Goal: Task Accomplishment & Management: Complete application form

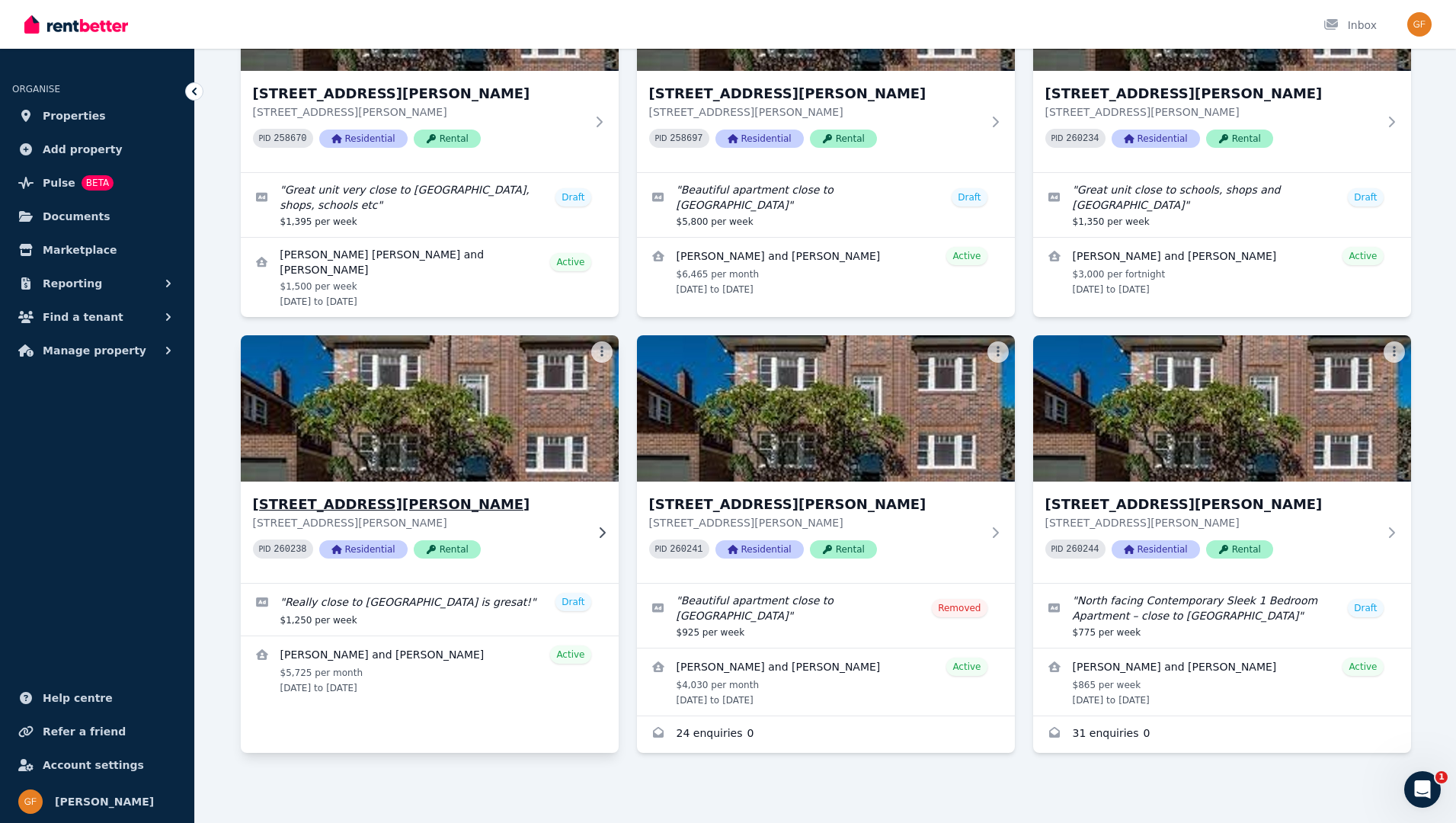
click at [280, 549] on code "260238" at bounding box center [290, 549] width 33 height 11
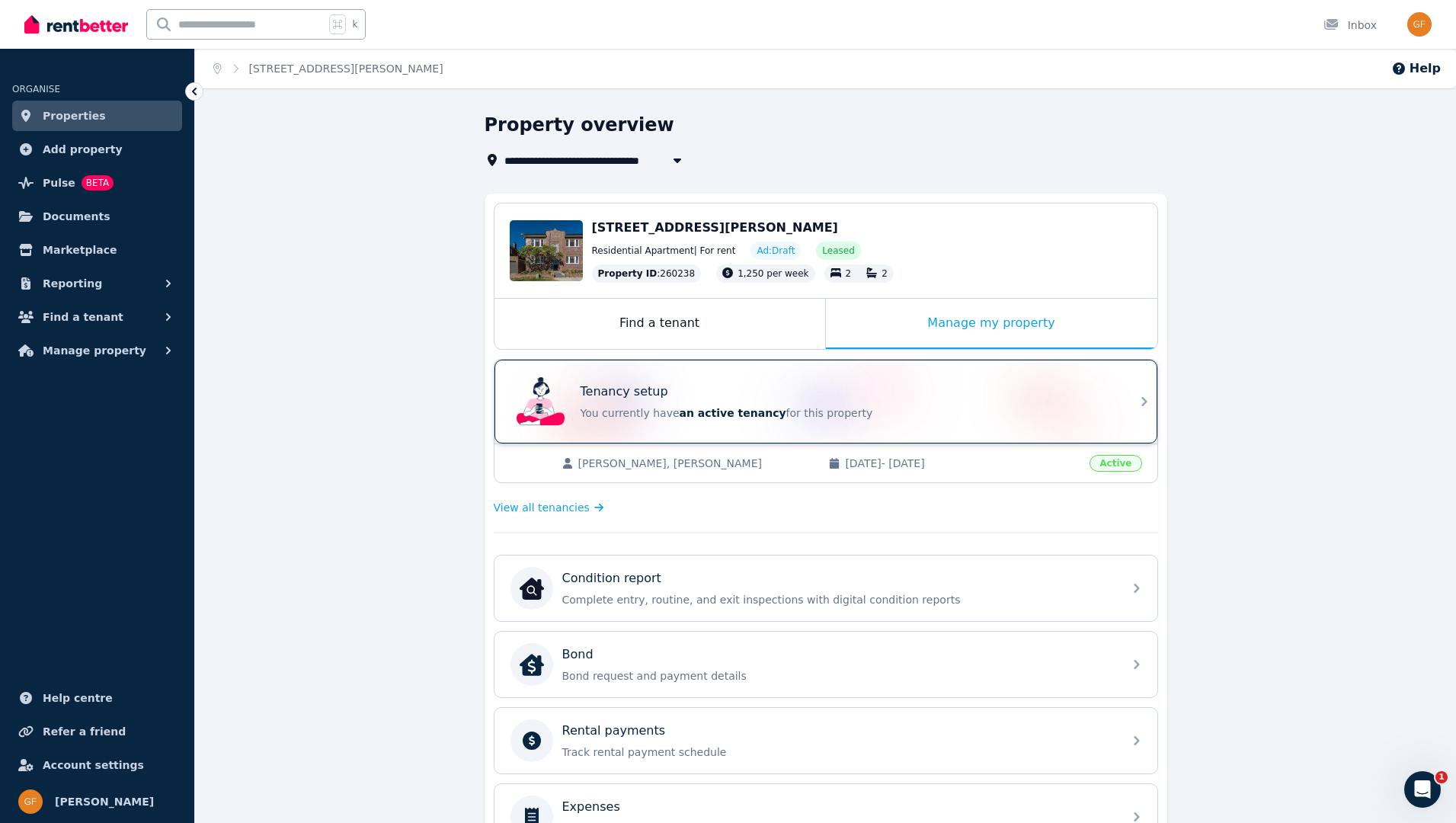
scroll to position [323, 0]
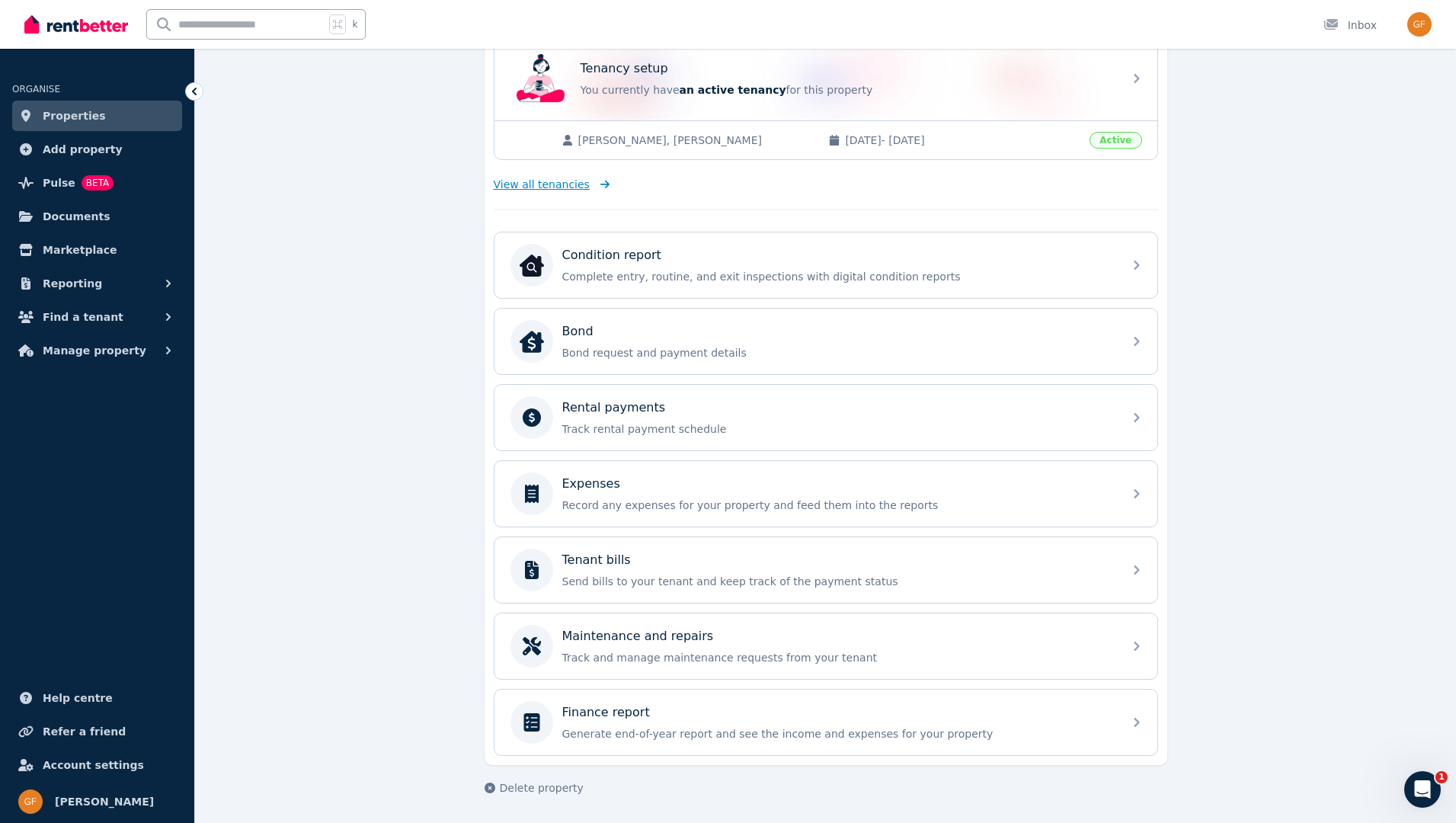
click at [570, 187] on span "View all tenancies" at bounding box center [541, 184] width 96 height 15
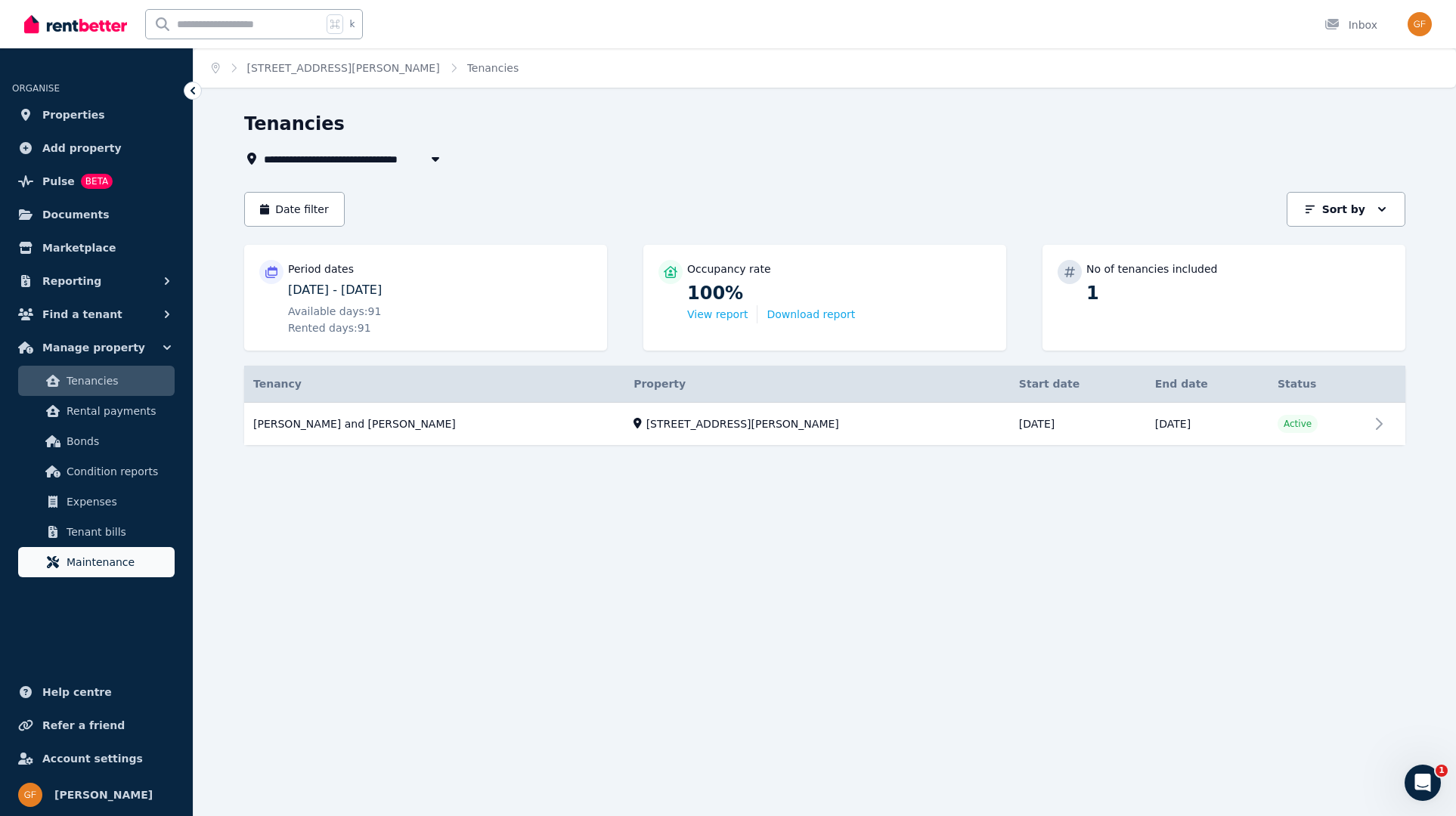
click at [103, 565] on span "Maintenance" at bounding box center [118, 562] width 102 height 18
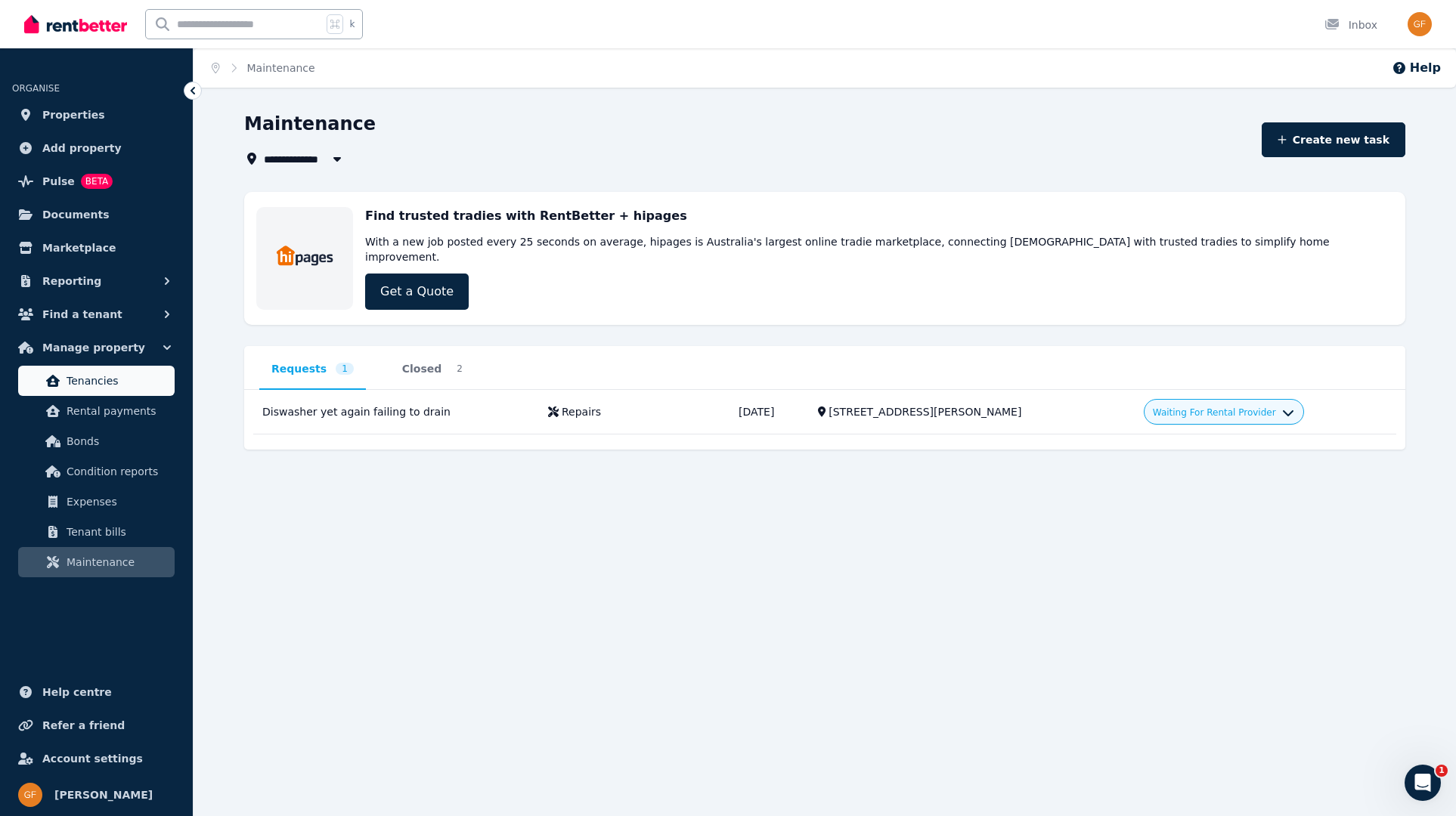
click at [69, 382] on span "Tenancies" at bounding box center [118, 381] width 102 height 18
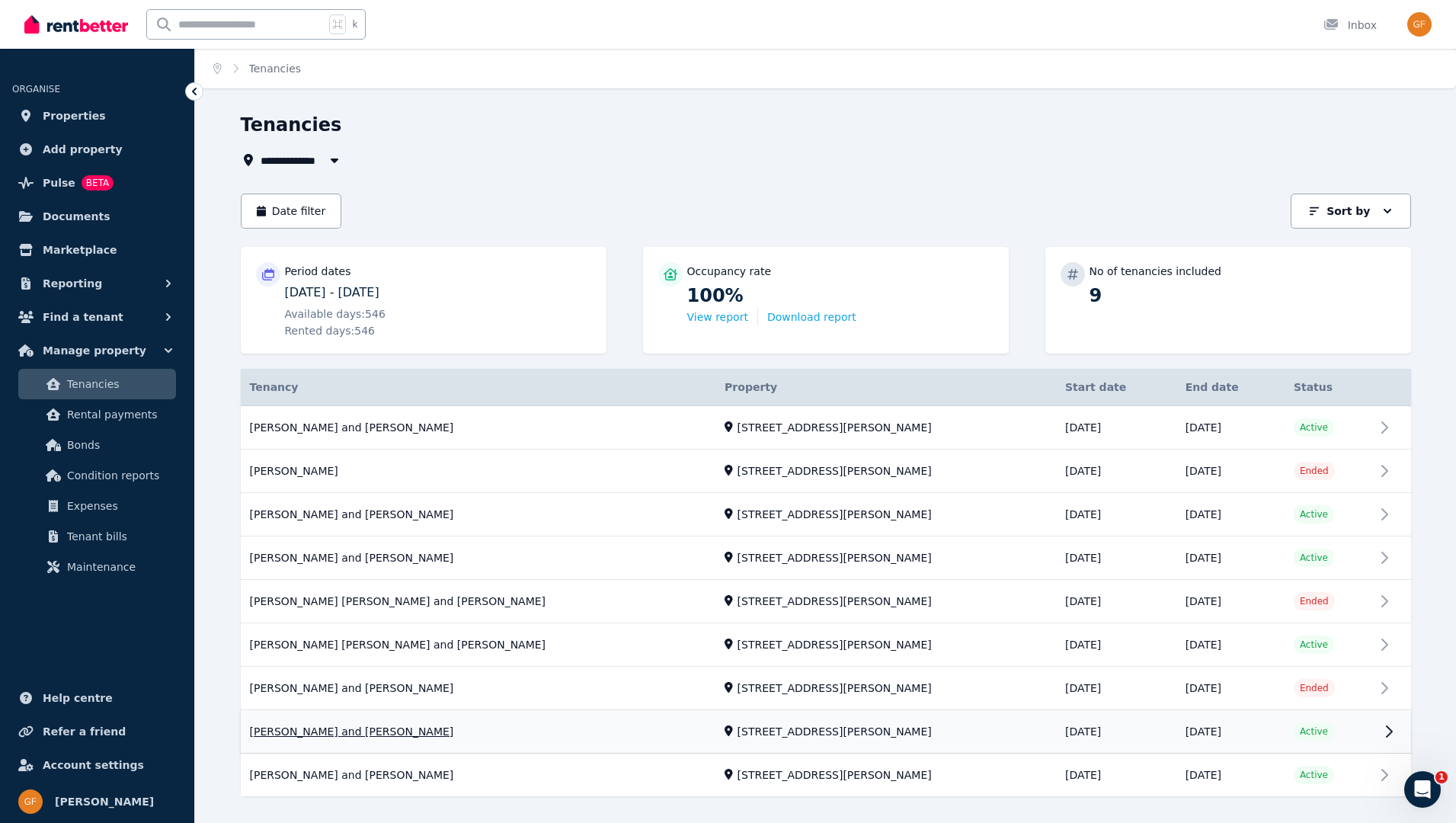
click at [1390, 735] on link "View property details" at bounding box center [826, 732] width 1171 height 43
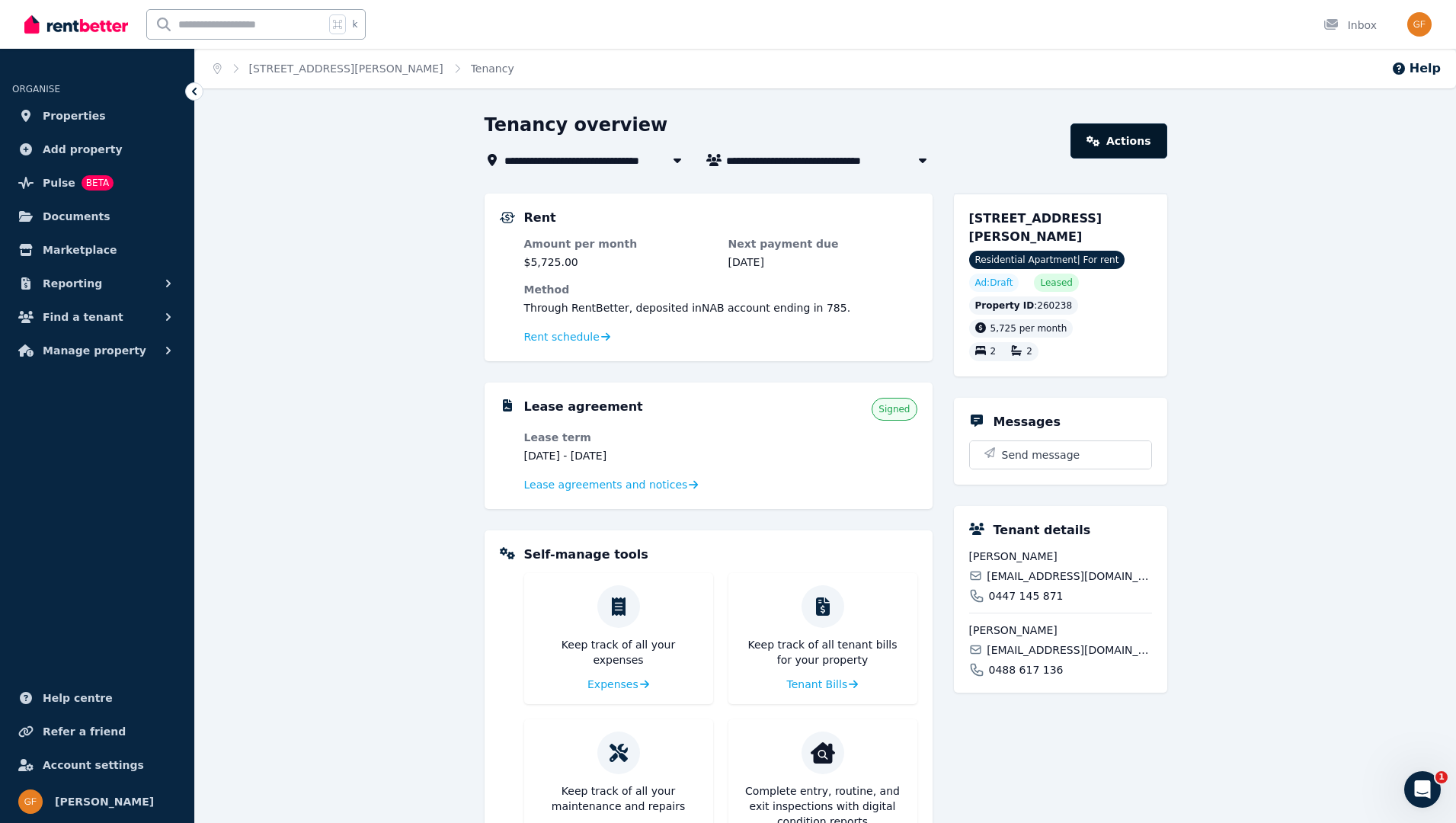
click at [1127, 142] on link "Actions" at bounding box center [1118, 142] width 96 height 35
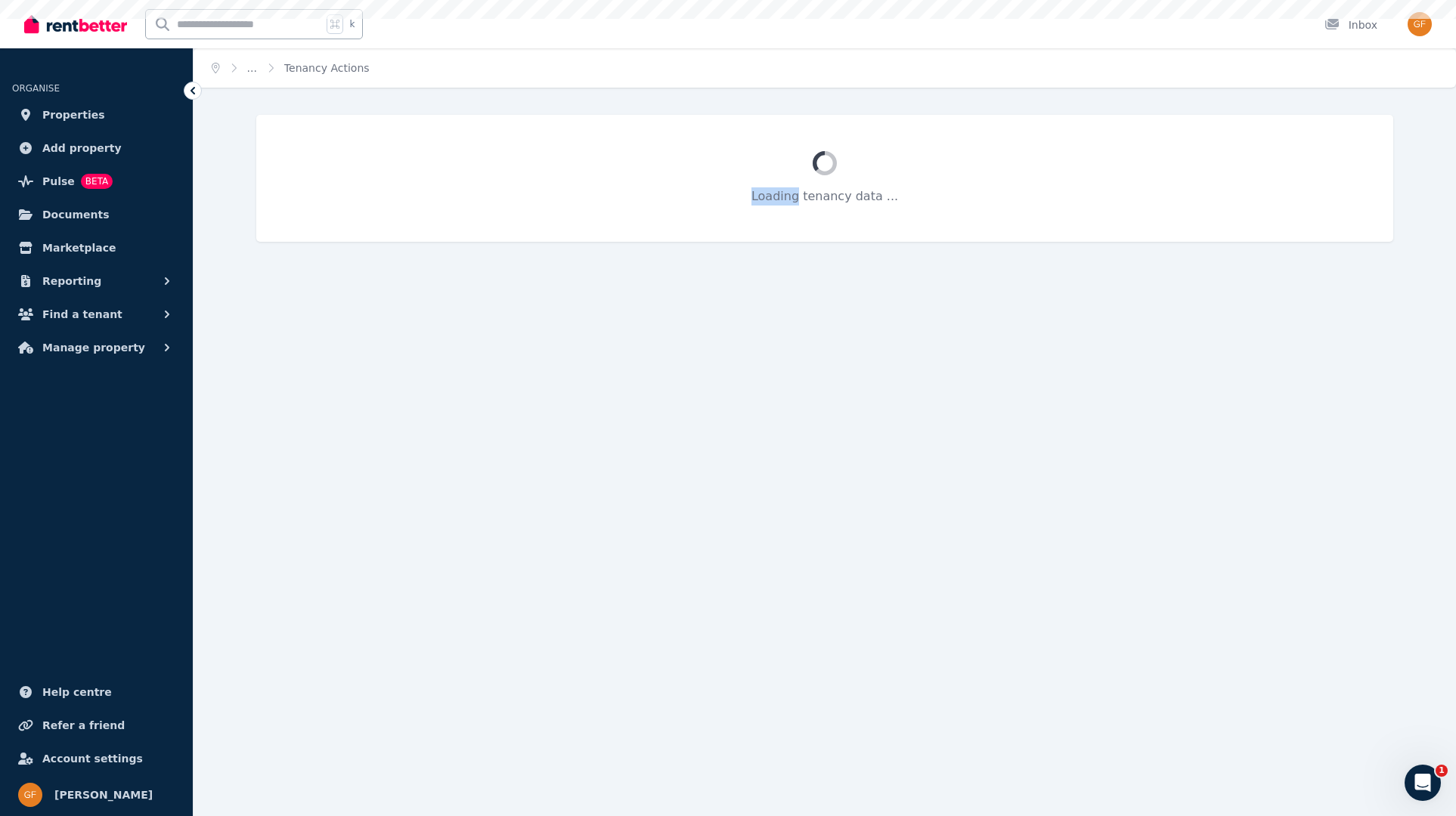
click at [1118, 141] on div "Loading tenancy data ..." at bounding box center [824, 179] width 1137 height 127
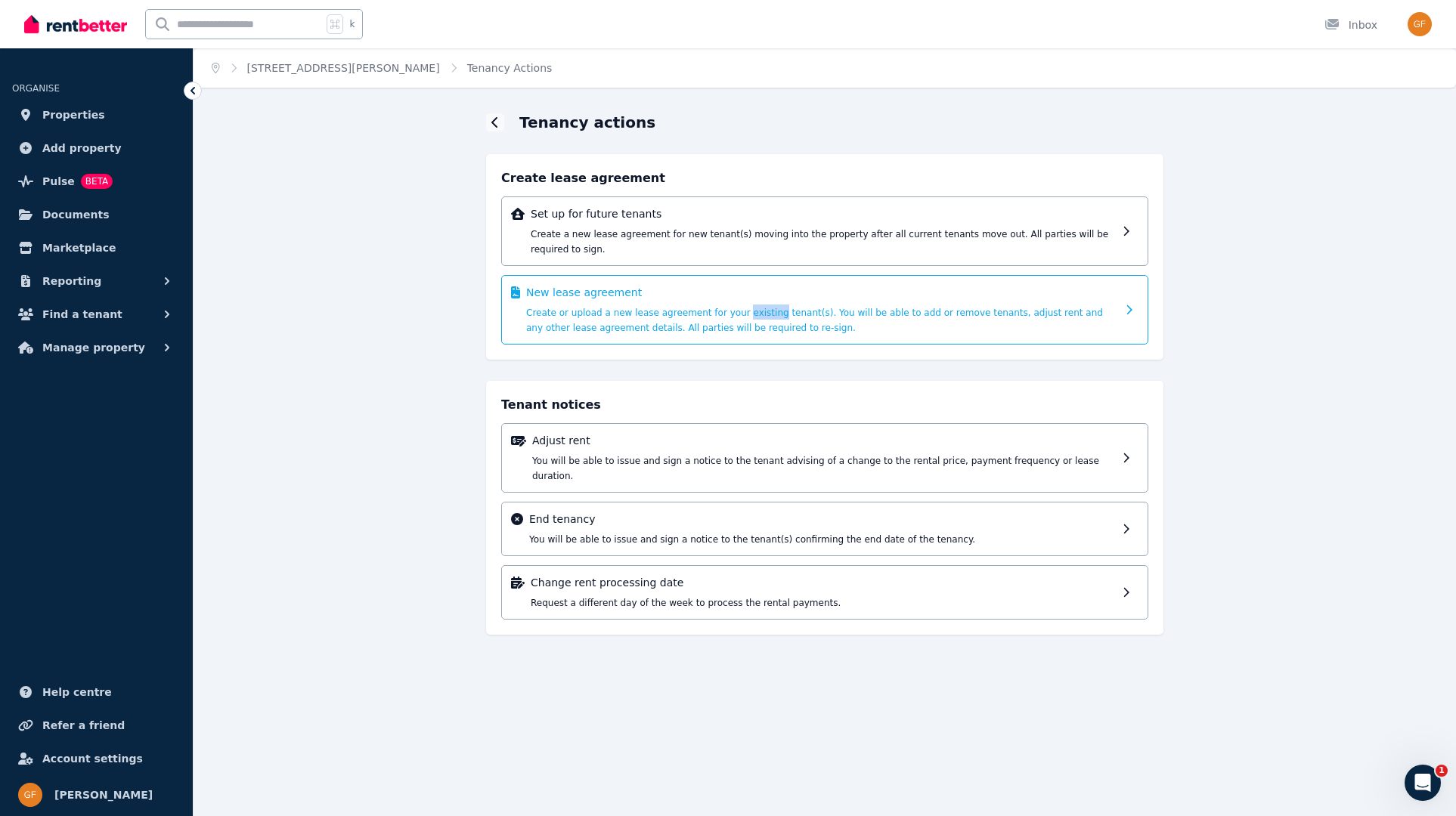
click at [741, 309] on span "Create or upload a new lease agreement for your existing tenant(s). You will be…" at bounding box center [814, 320] width 576 height 26
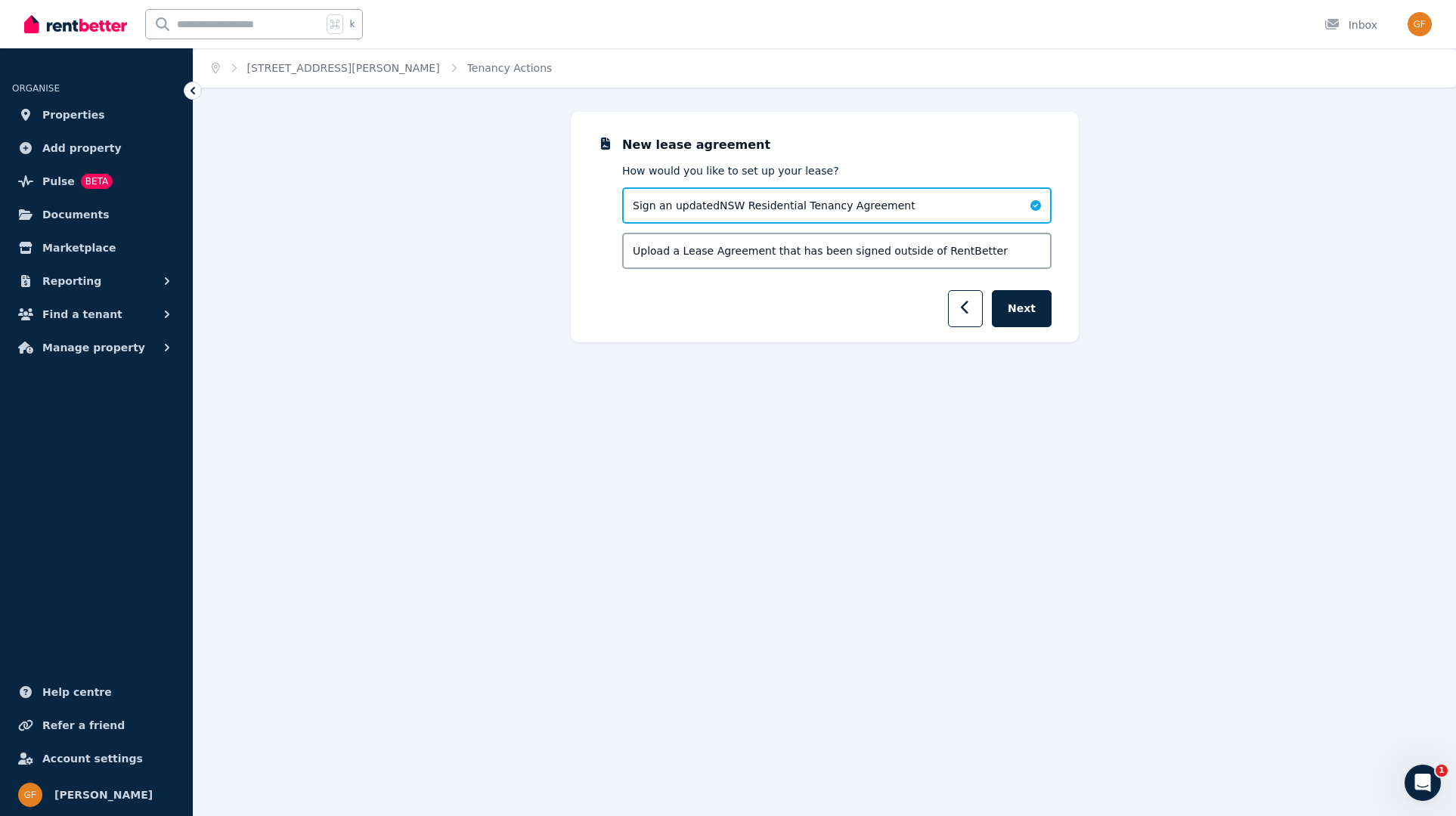
click at [961, 200] on div "Sign an updated NSW Residential Tenancy Agreement" at bounding box center [837, 205] width 429 height 36
click at [850, 205] on span "Sign an updated NSW Residential Tenancy Agreement" at bounding box center [774, 205] width 282 height 15
click at [851, 203] on span "Sign an updated NSW Residential Tenancy Agreement" at bounding box center [774, 205] width 282 height 15
click at [744, 207] on span "Sign an updated NSW Residential Tenancy Agreement" at bounding box center [774, 205] width 282 height 15
click at [1035, 308] on button "Next" at bounding box center [1021, 309] width 59 height 37
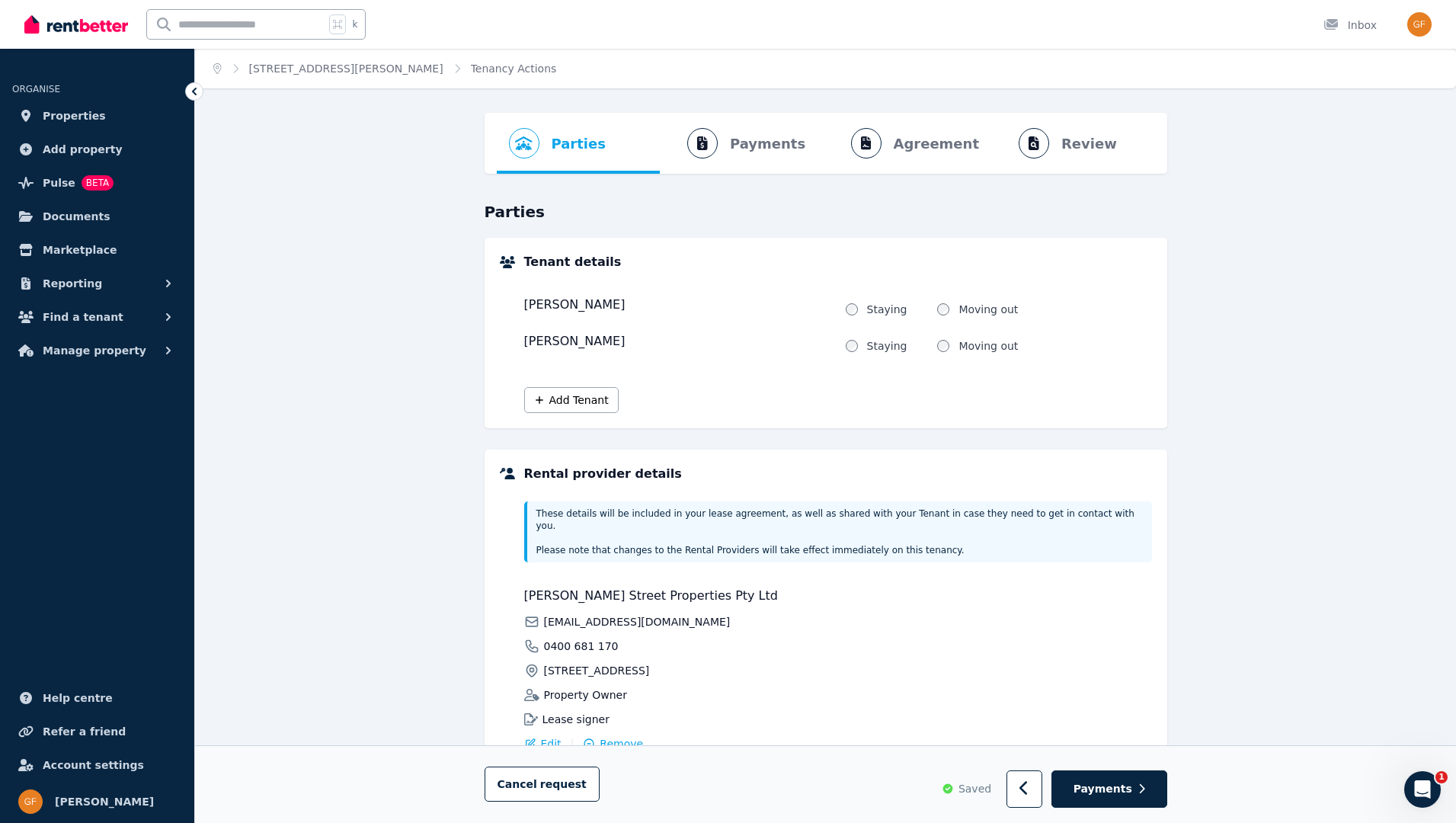
click at [1043, 311] on div "Staying Moving out" at bounding box center [997, 309] width 309 height 15
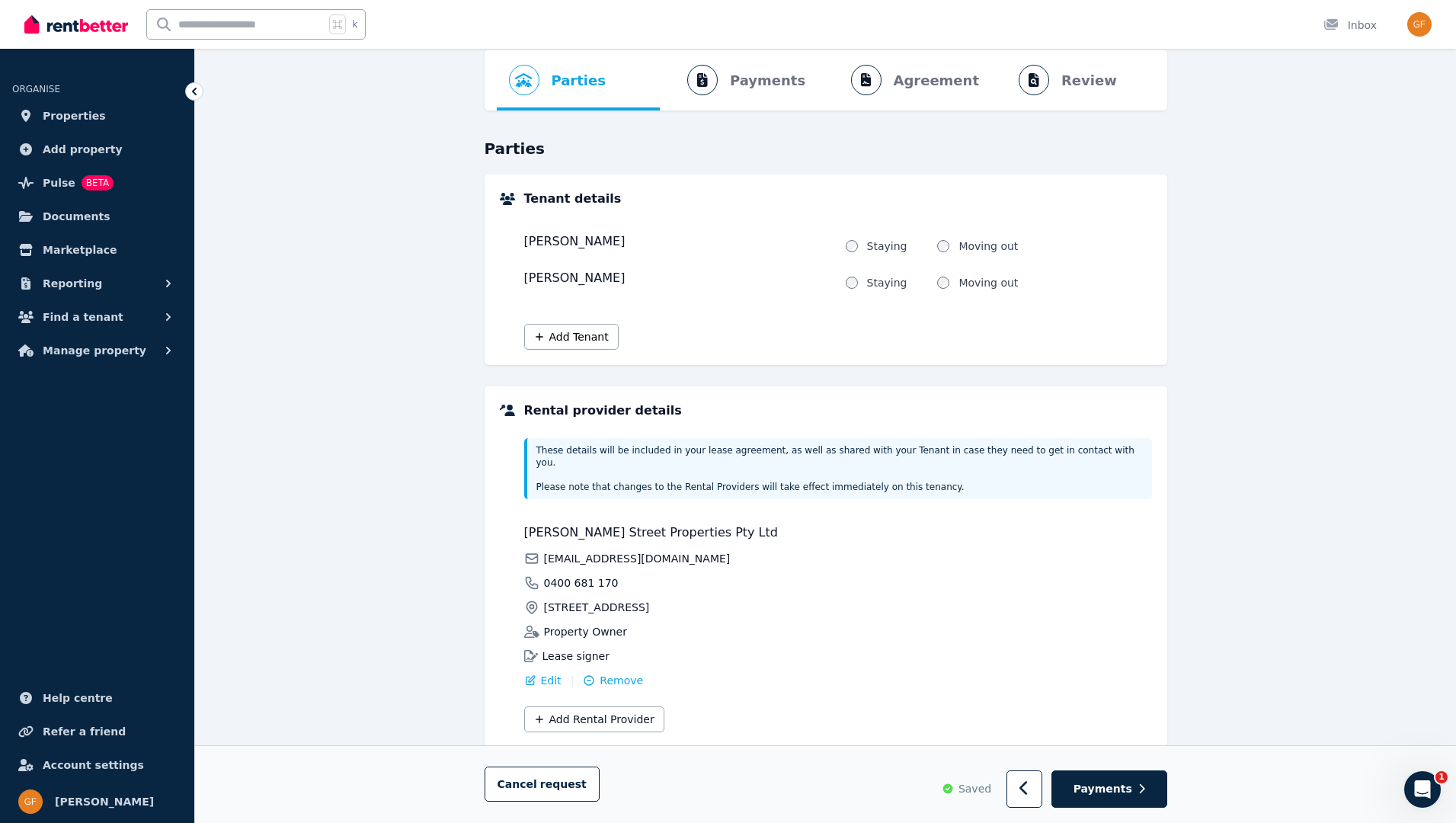
scroll to position [81, 0]
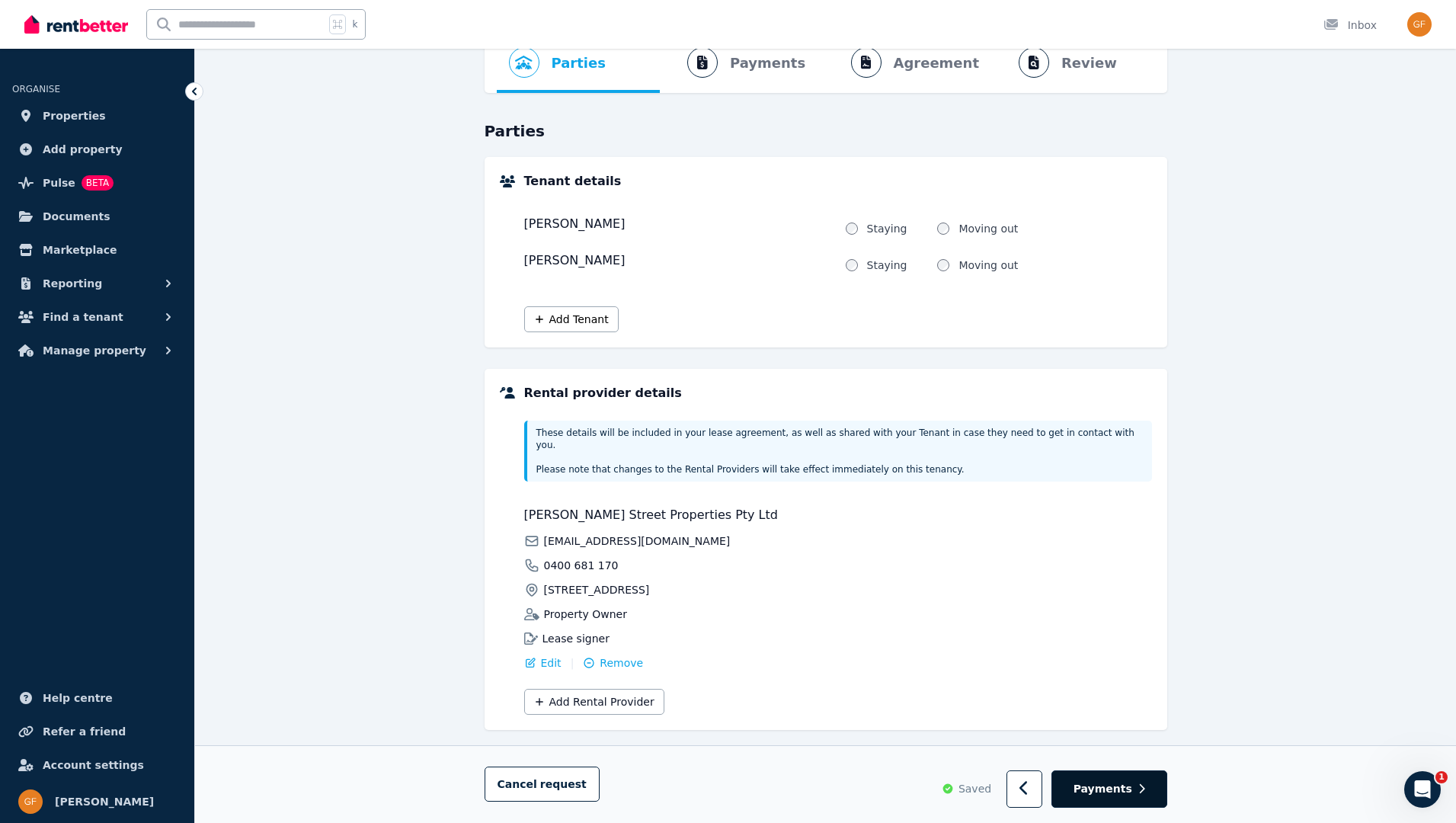
click at [1143, 788] on icon "button" at bounding box center [1142, 789] width 7 height 11
select select "**********"
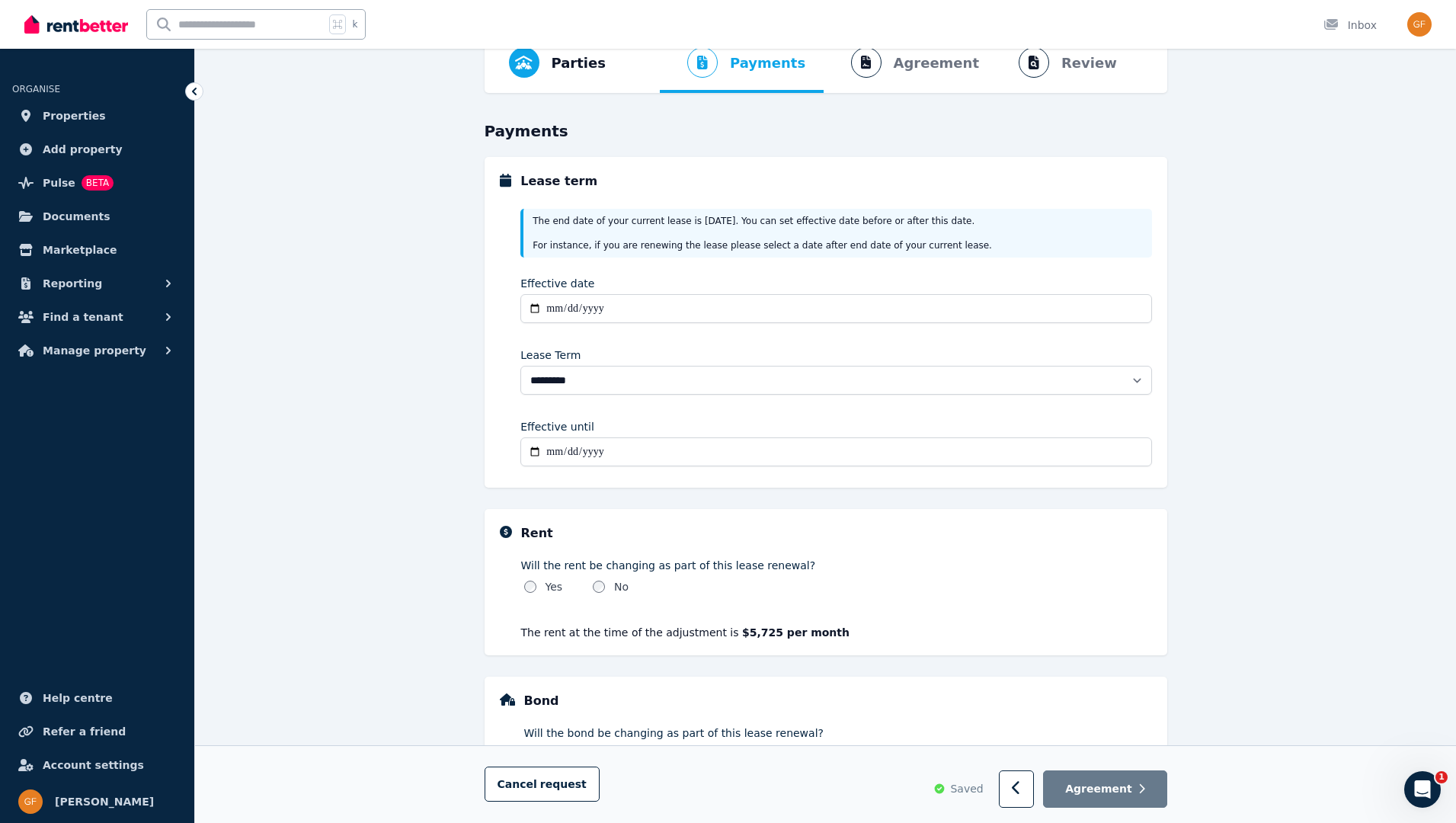
scroll to position [80, 0]
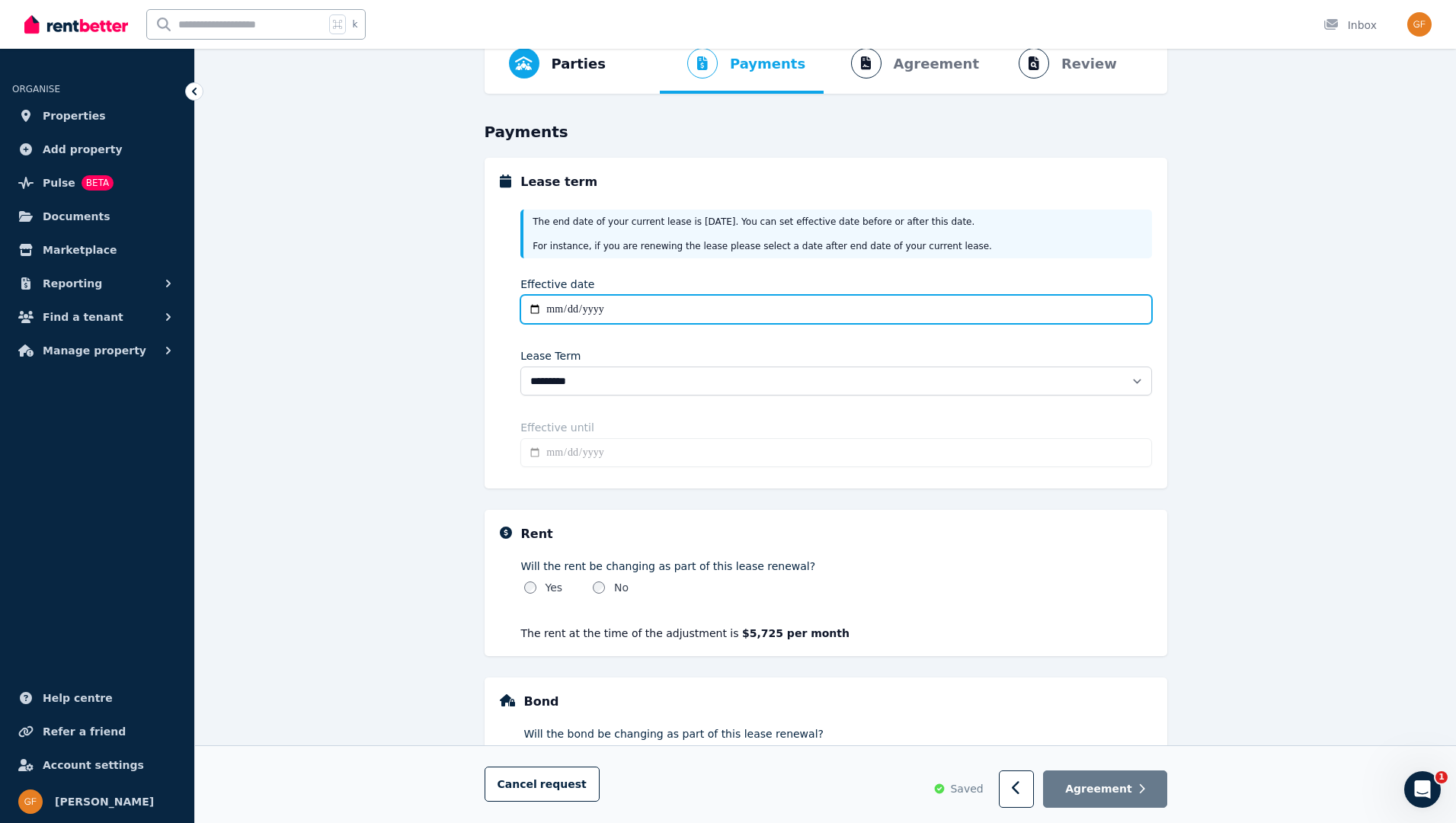
type input "**********"
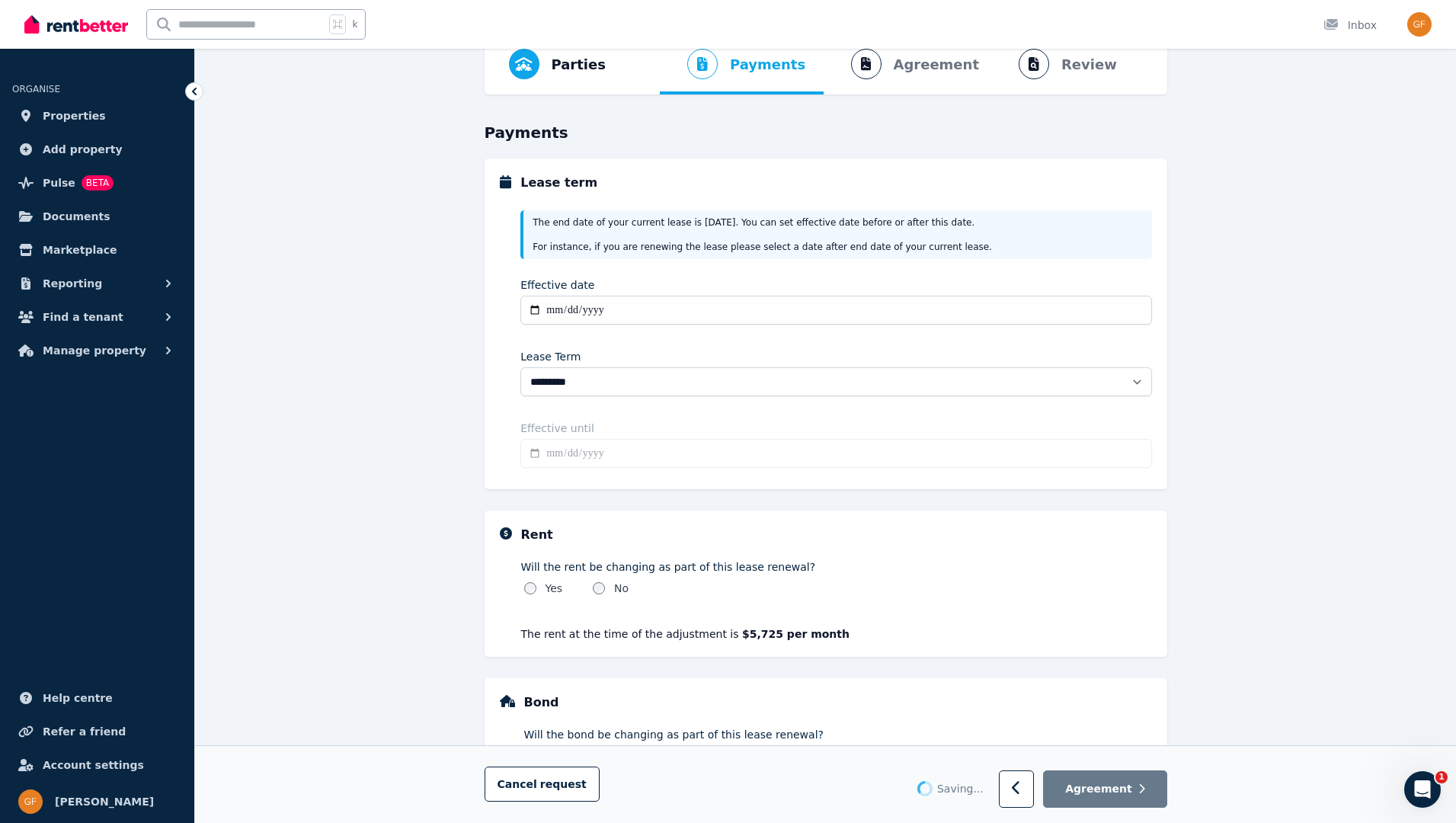
type input "**********"
select select "*******"
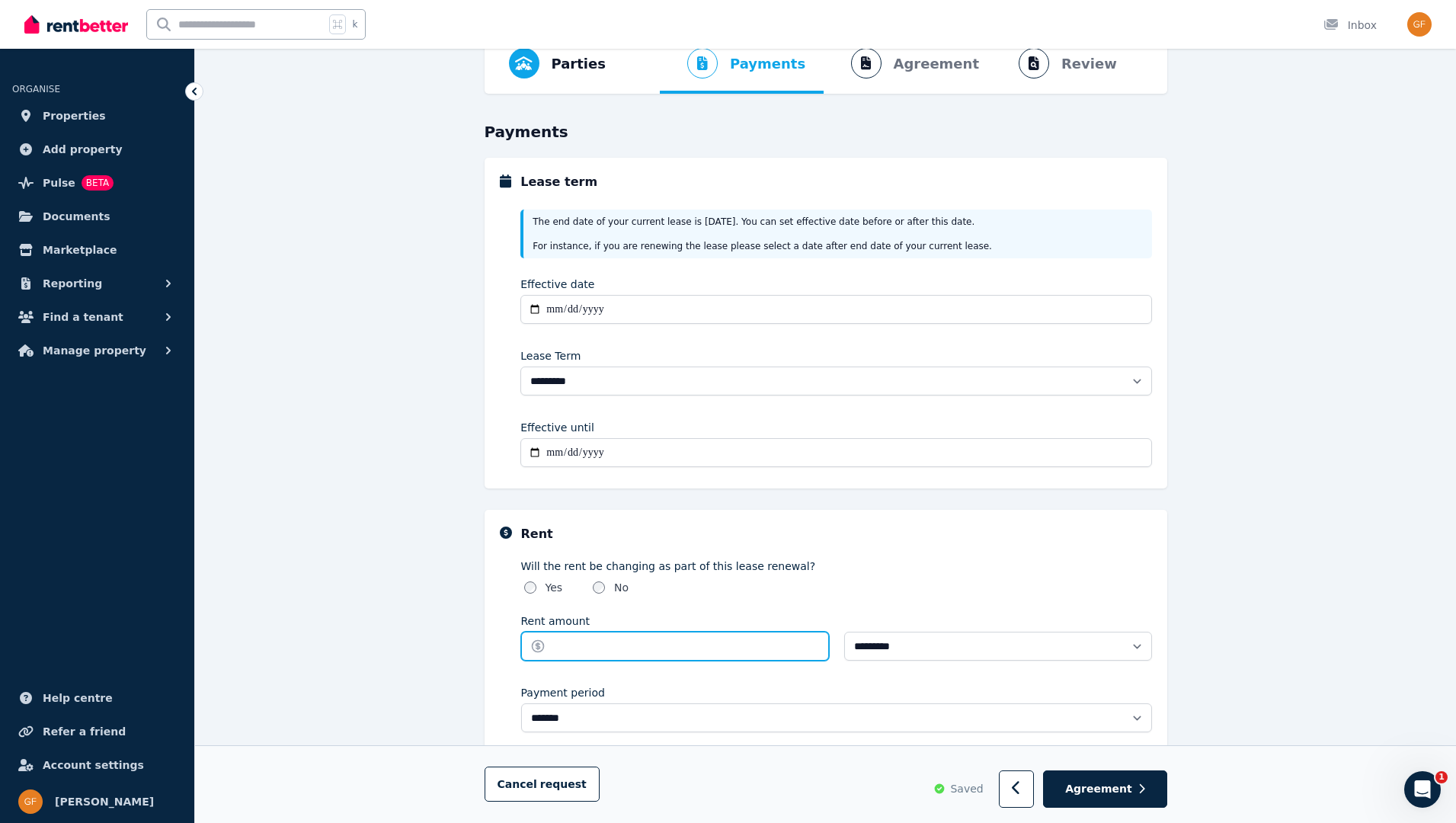
click at [557, 649] on input "Rent amount" at bounding box center [675, 646] width 308 height 29
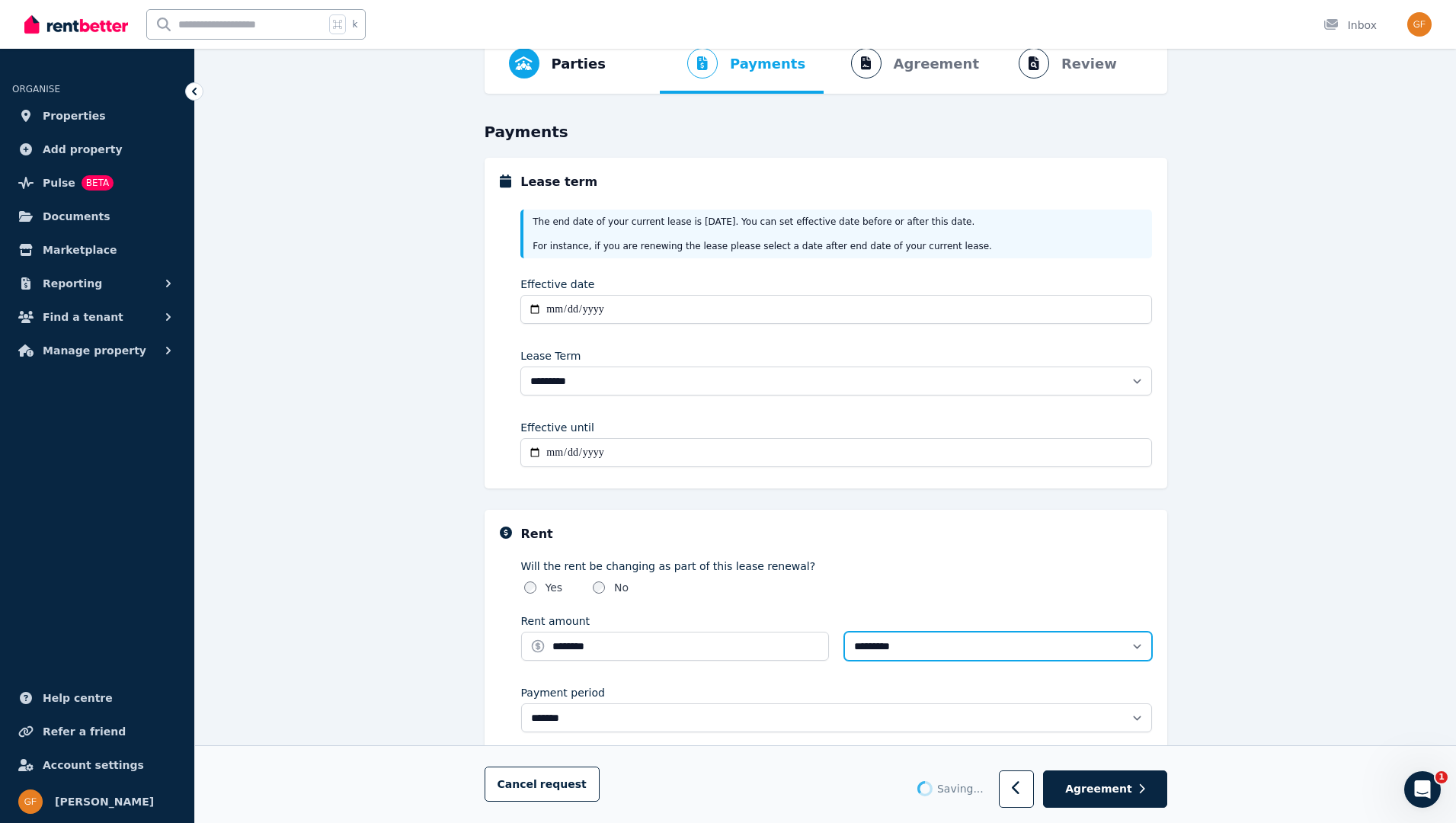
type input "*******"
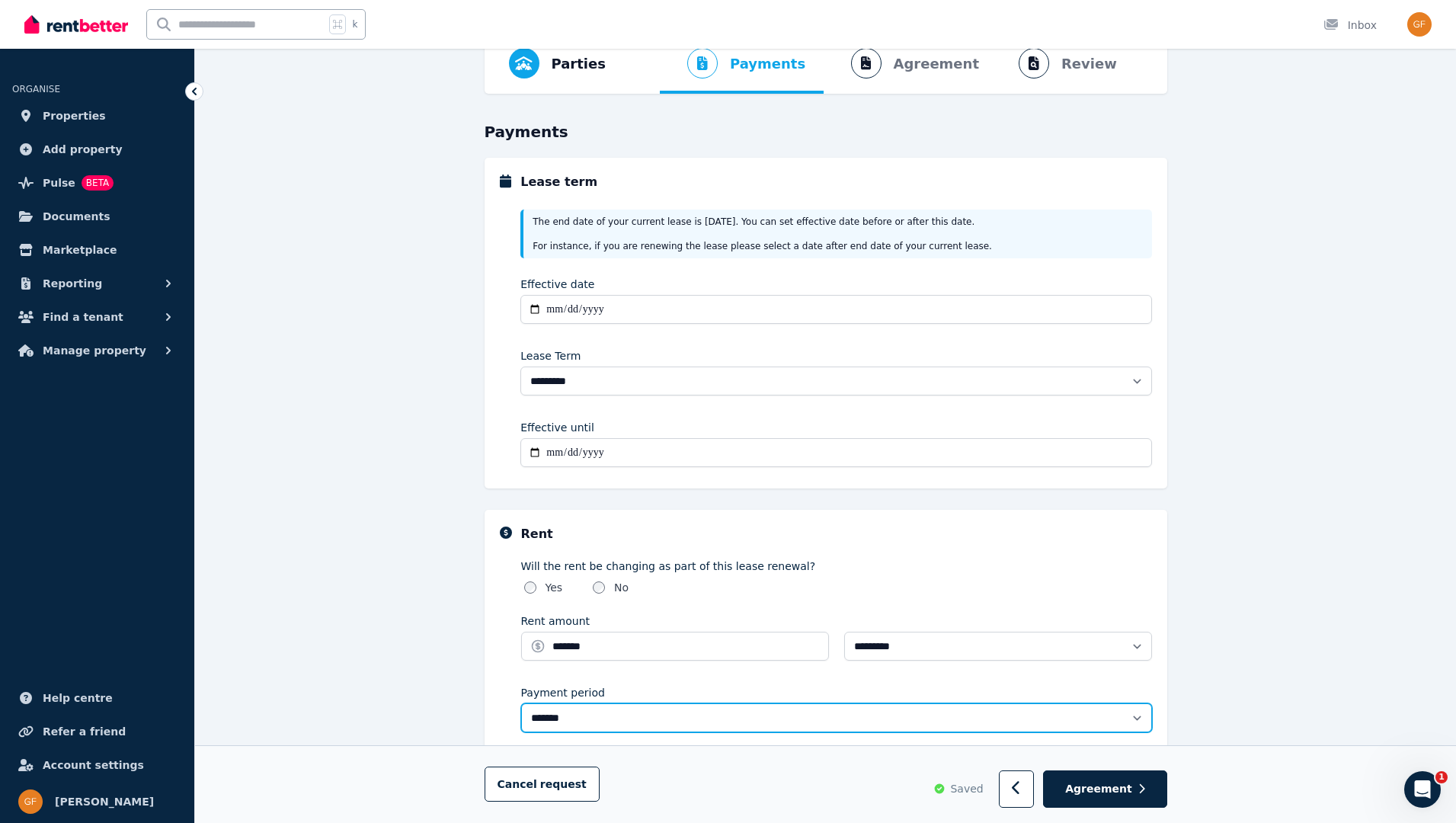
scroll to position [79, 0]
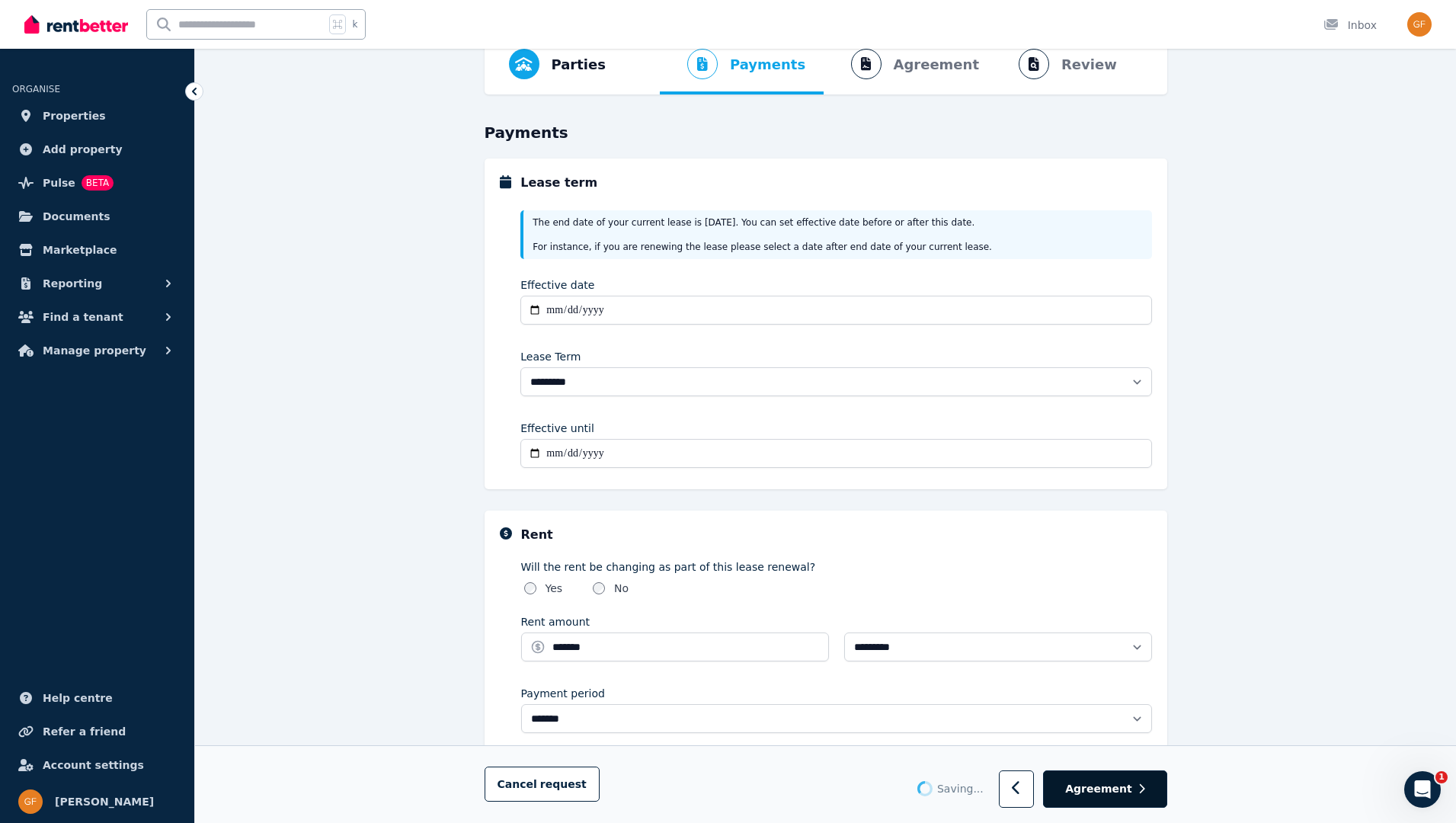
click at [1099, 790] on span "Agreement" at bounding box center [1099, 789] width 67 height 15
click at [1100, 790] on span "Agreement" at bounding box center [1099, 789] width 67 height 15
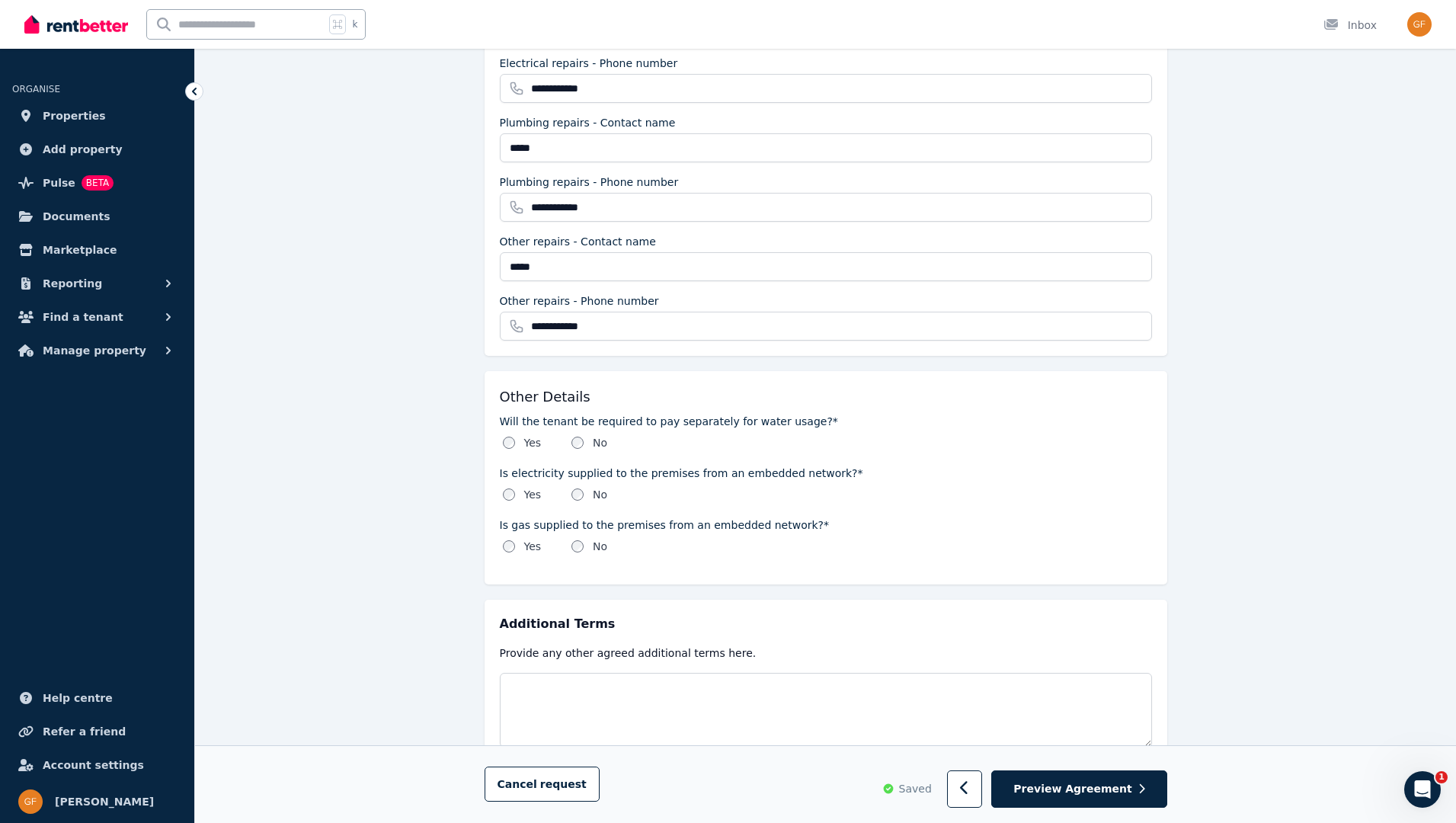
scroll to position [1532, 0]
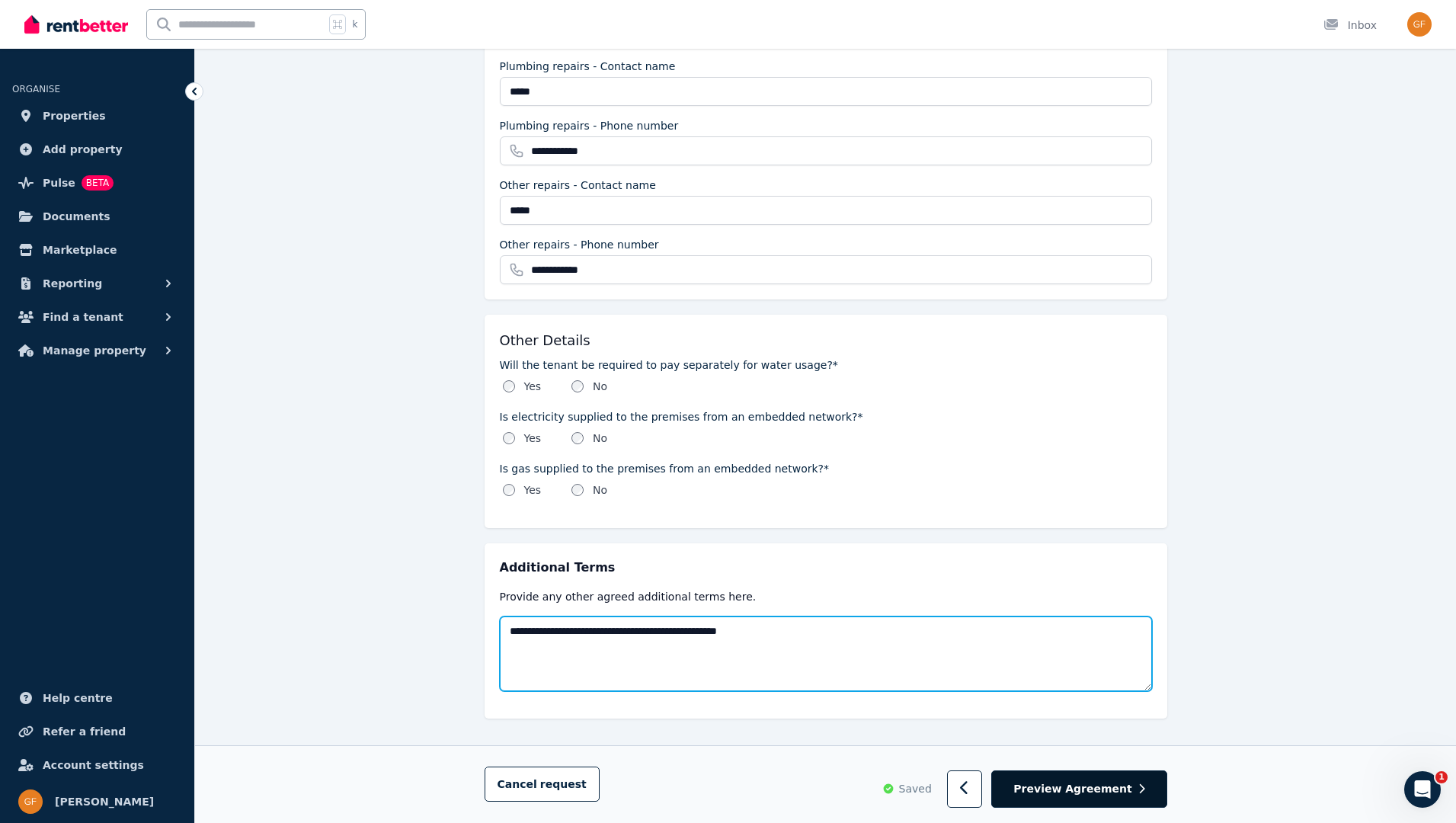
type textarea "**********"
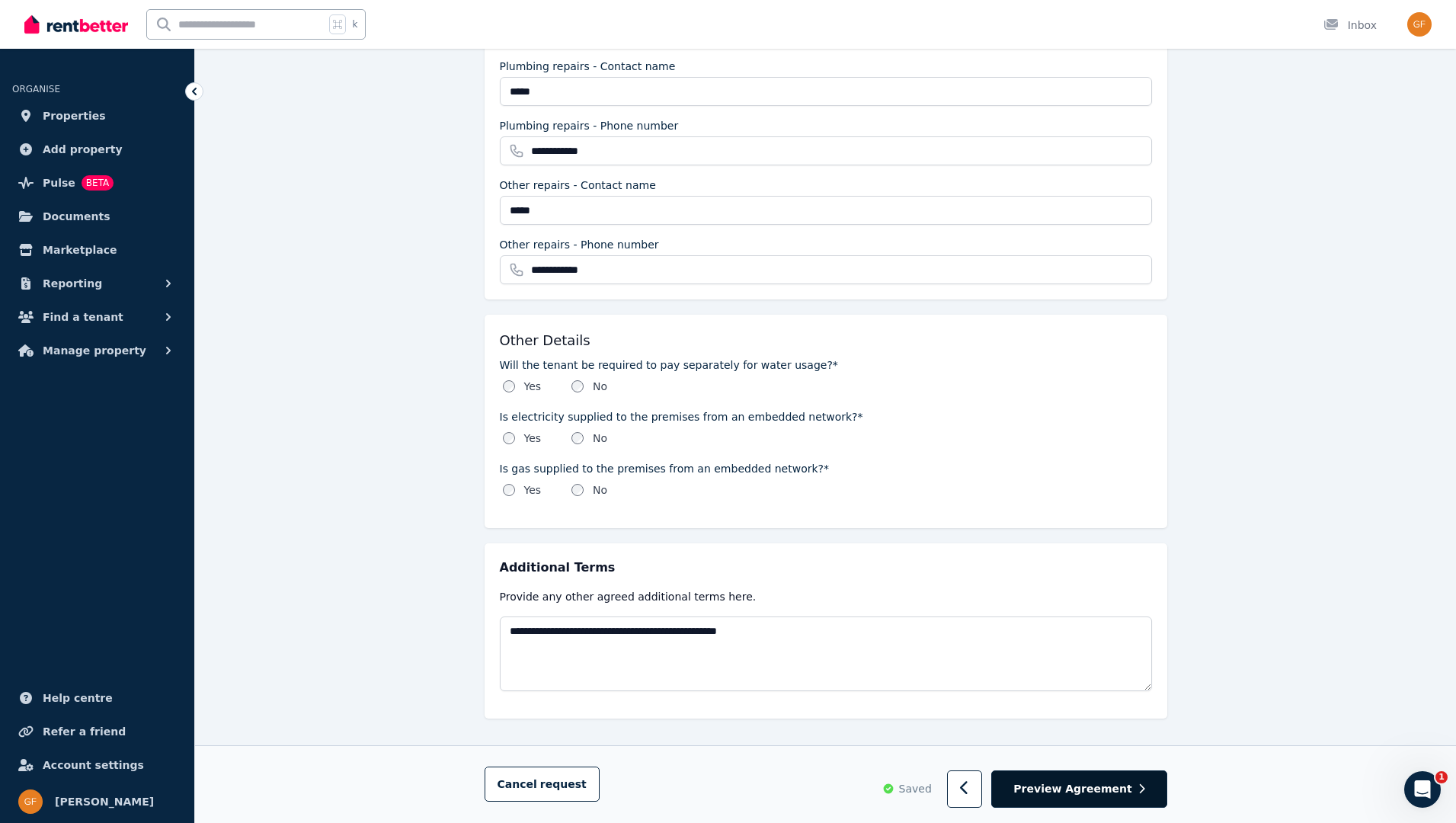
click at [1127, 790] on span "Preview Agreement" at bounding box center [1073, 789] width 118 height 15
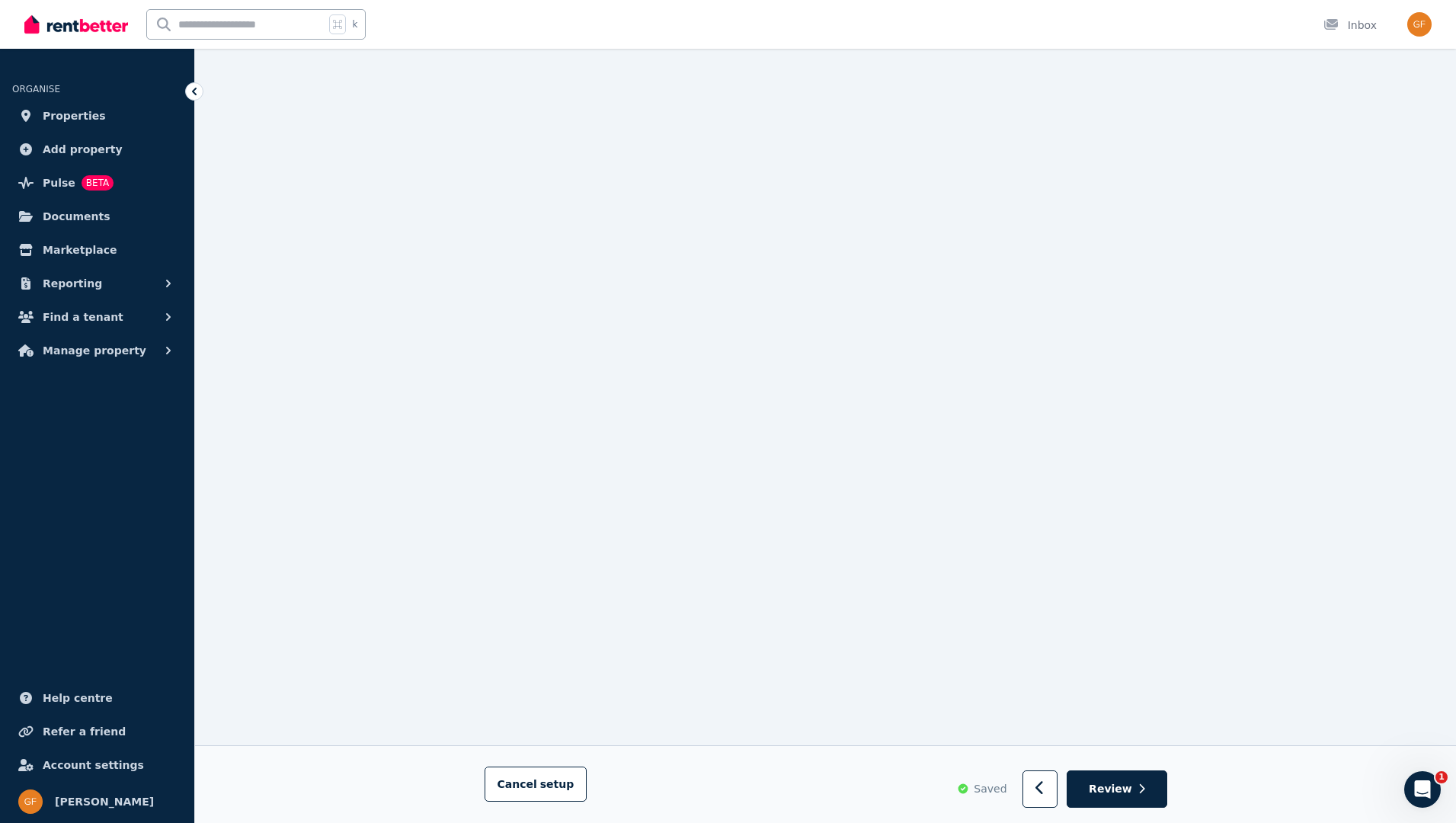
scroll to position [18114, 0]
click at [1146, 792] on button "Review" at bounding box center [1117, 789] width 100 height 37
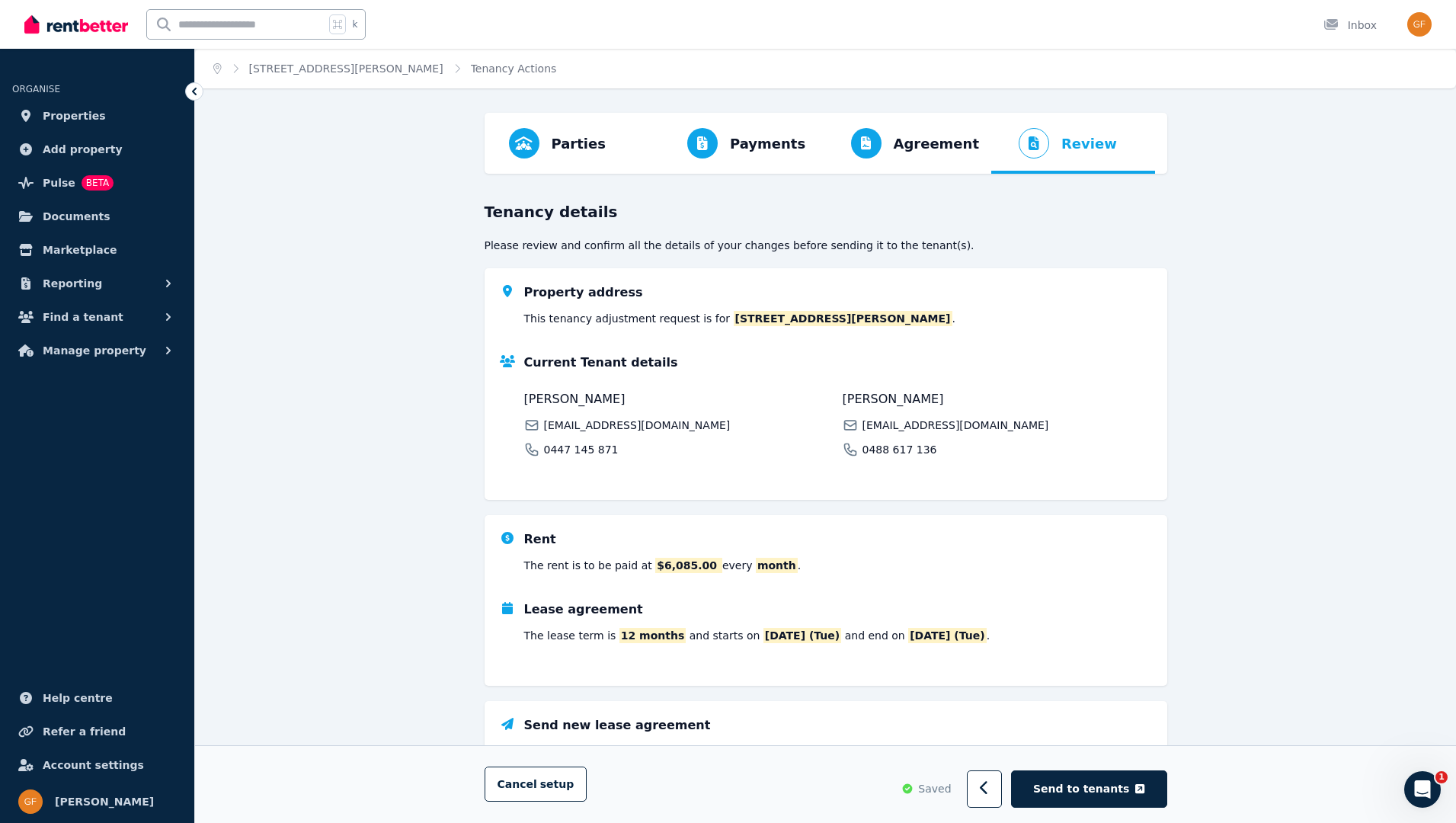
scroll to position [115, 0]
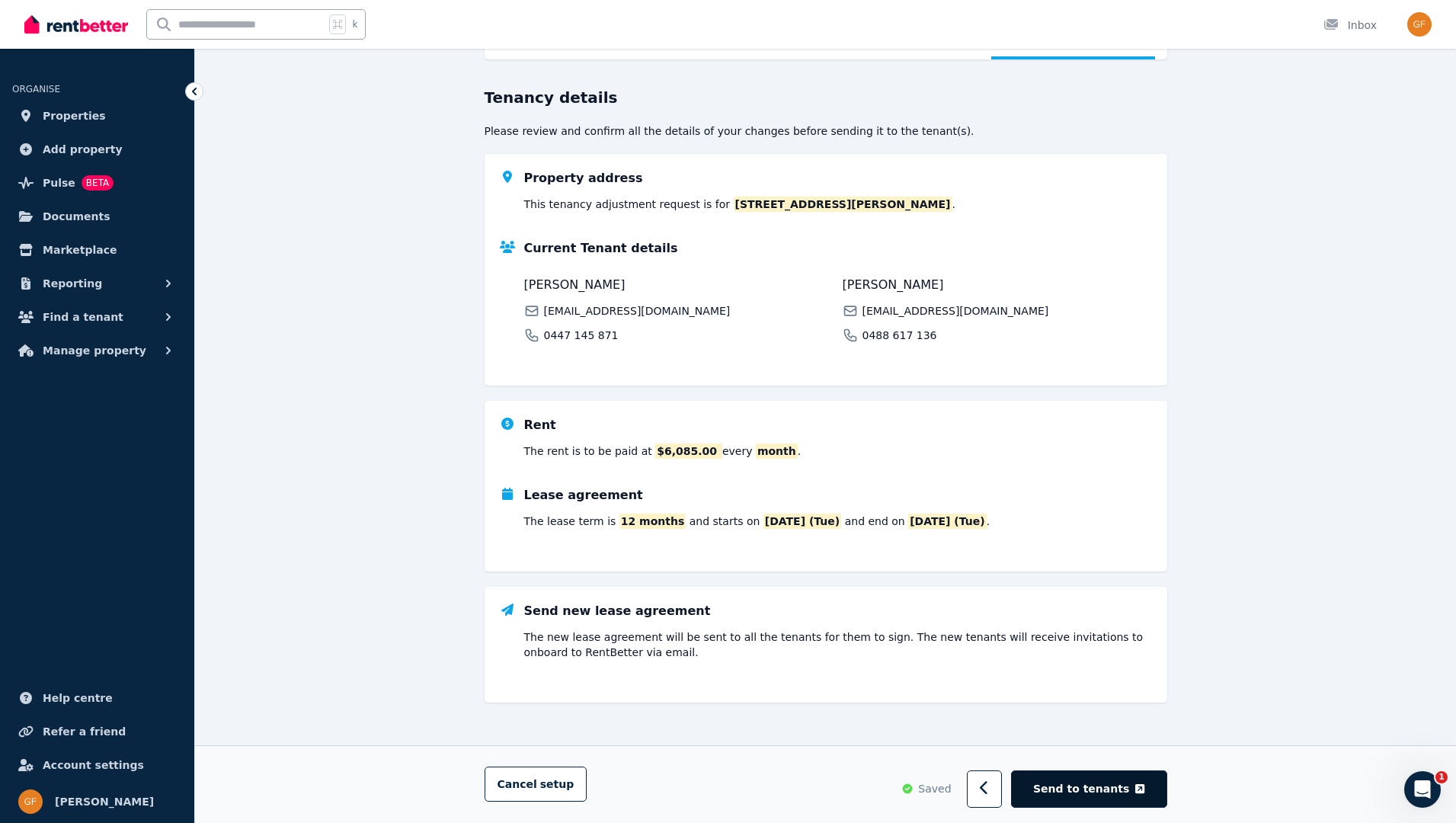
click at [1092, 792] on span "Send to tenants" at bounding box center [1081, 789] width 96 height 15
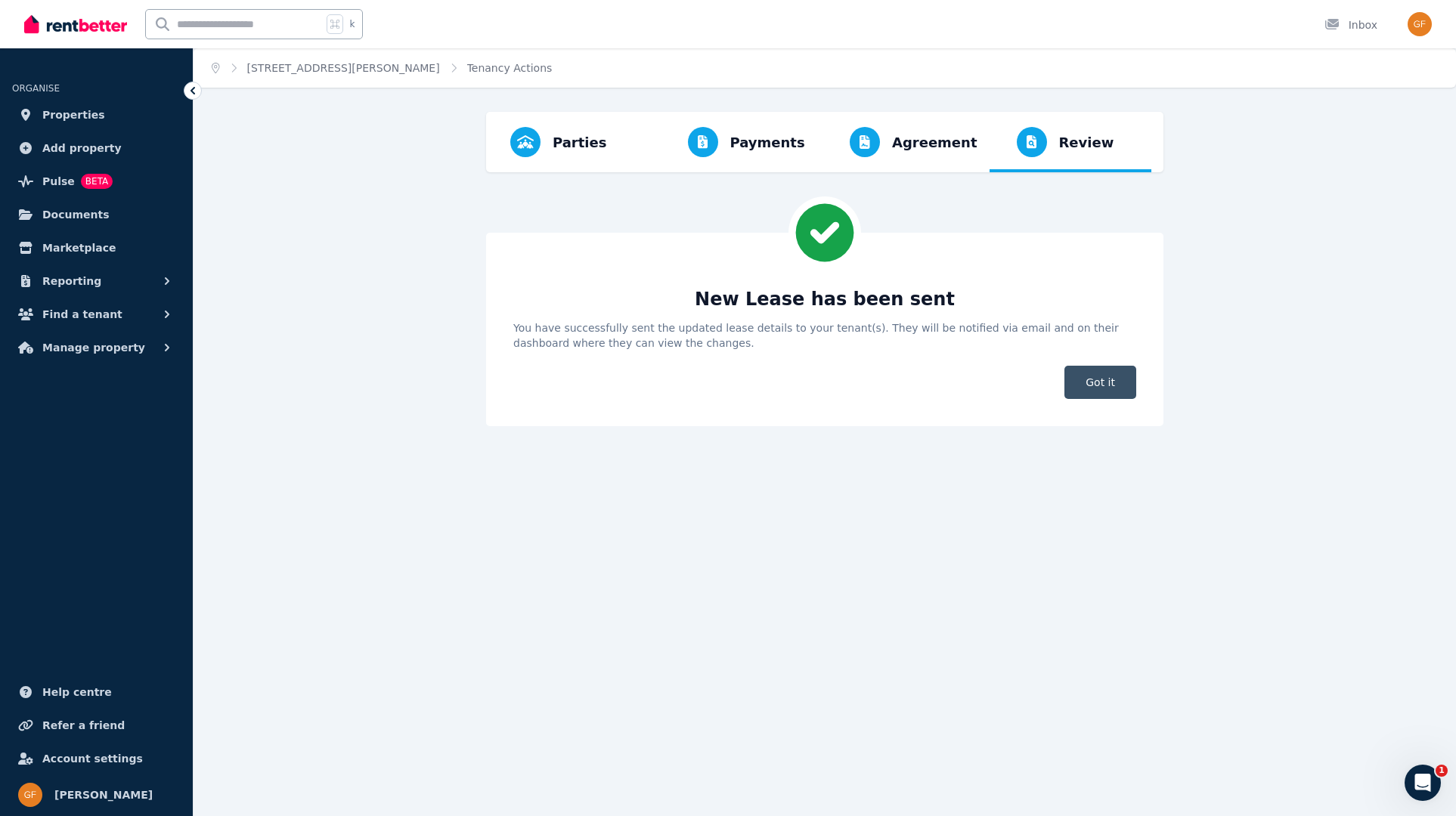
click at [1111, 384] on span "Got it" at bounding box center [1100, 383] width 72 height 33
